Goal: Information Seeking & Learning: Learn about a topic

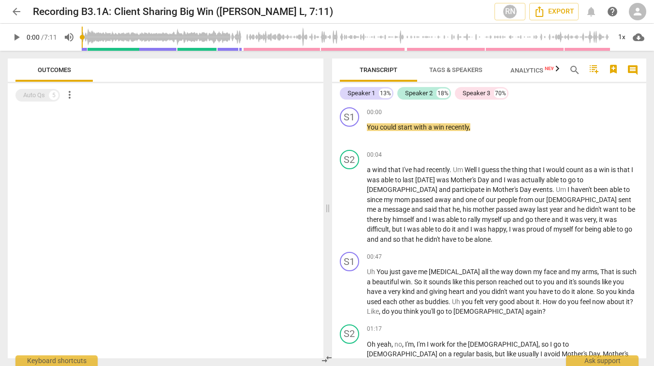
click at [17, 35] on span "play_arrow" at bounding box center [17, 37] width 12 height 12
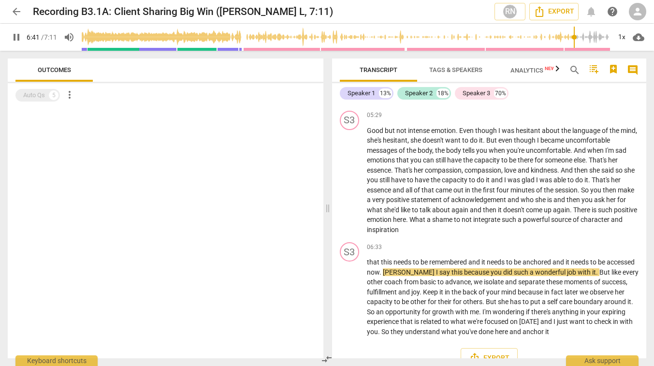
scroll to position [833, 0]
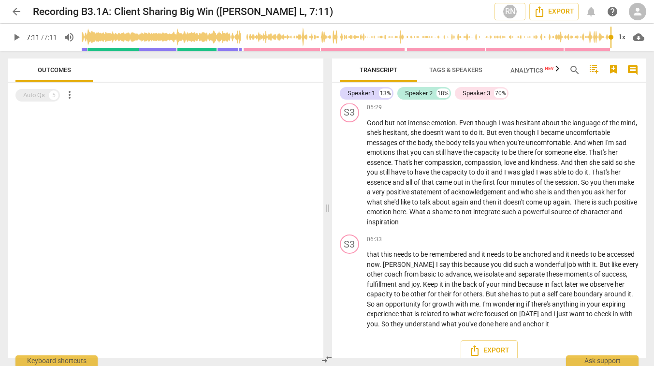
type input "431"
click at [16, 12] on span "arrow_back" at bounding box center [17, 12] width 12 height 12
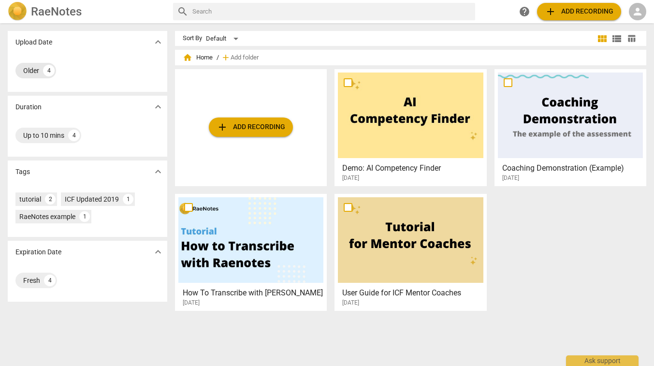
click at [31, 71] on div "Older" at bounding box center [31, 71] width 16 height 10
click at [635, 8] on span "person" at bounding box center [638, 12] width 12 height 12
click at [628, 21] on li "Login" at bounding box center [629, 23] width 35 height 23
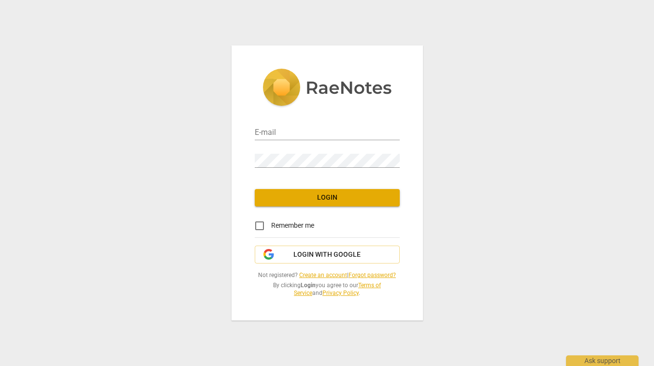
type input "[EMAIL_ADDRESS][DOMAIN_NAME]"
click at [326, 199] on span "Login" at bounding box center [327, 198] width 130 height 10
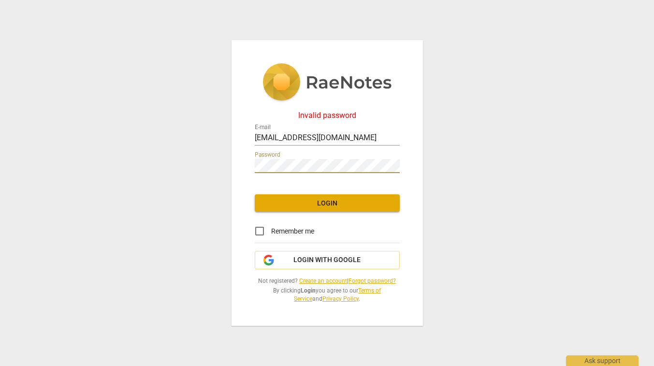
click at [212, 163] on div "Invalid password E-mail [EMAIL_ADDRESS][DOMAIN_NAME] Password Login Remember me…" at bounding box center [327, 183] width 654 height 366
click at [394, 244] on div "Invalid password E-mail [EMAIL_ADDRESS][DOMAIN_NAME] Password Login Remember me…" at bounding box center [327, 183] width 191 height 286
click at [325, 202] on span "Login" at bounding box center [327, 204] width 130 height 10
click at [370, 281] on link "Forgot password?" at bounding box center [372, 280] width 47 height 7
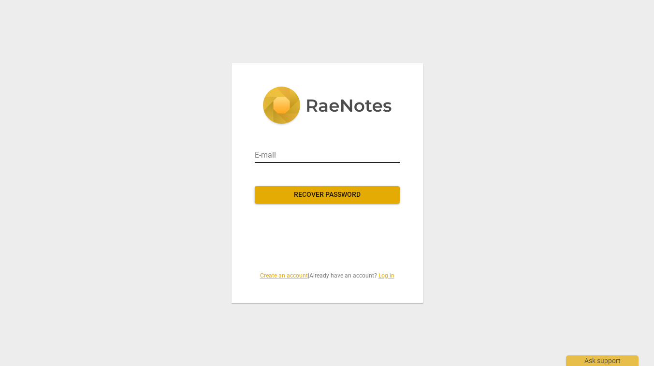
click at [273, 154] on input "email" at bounding box center [327, 154] width 145 height 15
type input "[EMAIL_ADDRESS][DOMAIN_NAME]"
click at [160, 196] on div "E-mail [EMAIL_ADDRESS][DOMAIN_NAME] Recover password Create an account | Alread…" at bounding box center [327, 183] width 654 height 366
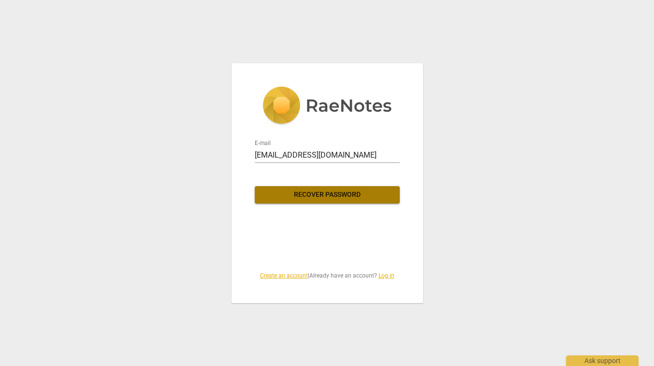
click at [334, 196] on span "Recover password" at bounding box center [327, 195] width 130 height 10
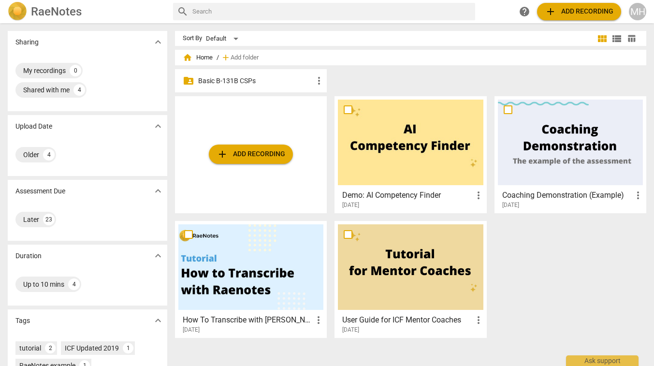
click at [241, 83] on p "Basic B-131B CSPs" at bounding box center [255, 81] width 115 height 10
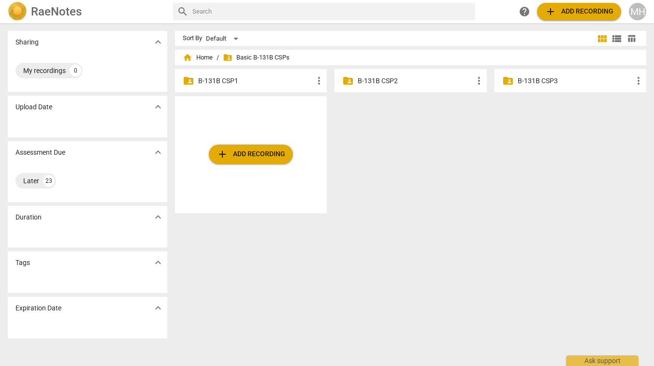
click at [218, 83] on p "B-131B CSP1" at bounding box center [255, 81] width 115 height 10
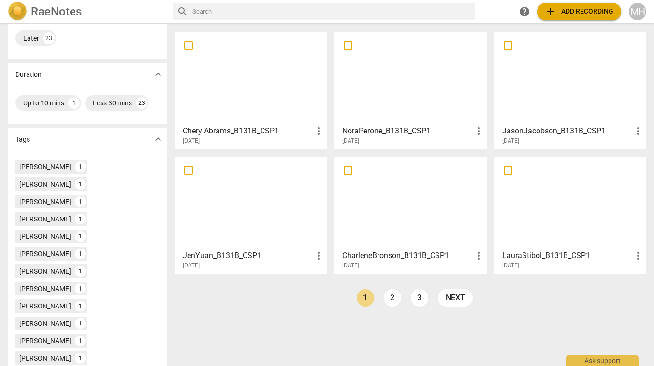
scroll to position [193, 0]
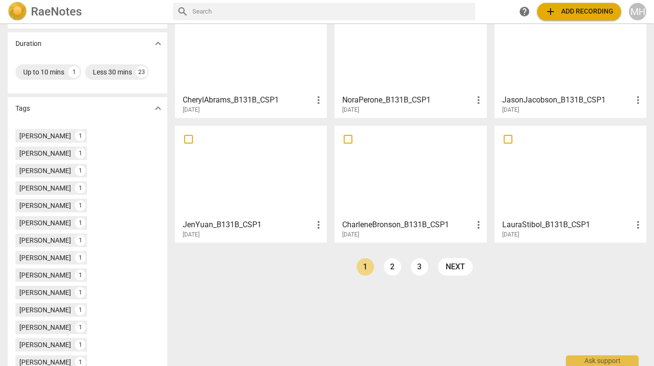
click at [572, 220] on h3 "LauraStibol_B131B_CSP1" at bounding box center [567, 225] width 130 height 12
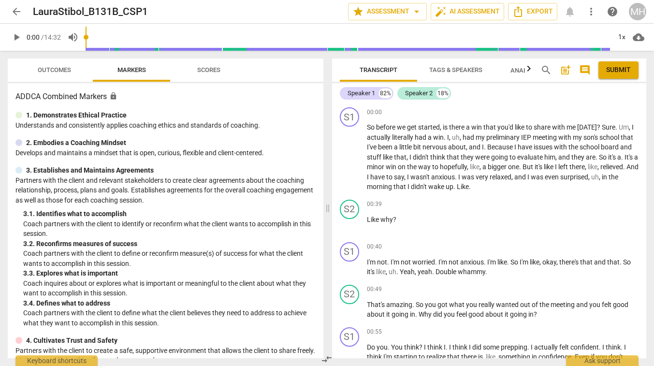
click at [15, 36] on span "play_arrow" at bounding box center [17, 37] width 12 height 12
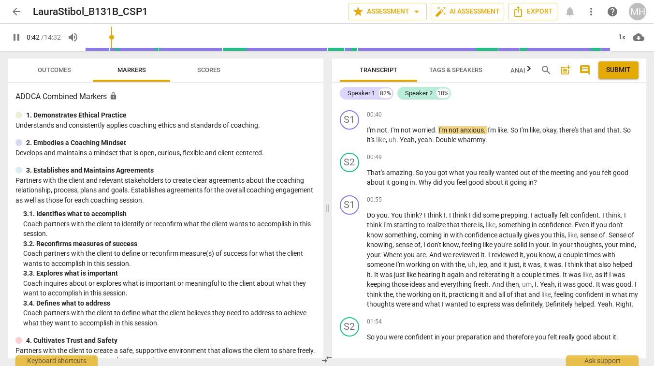
scroll to position [133, 0]
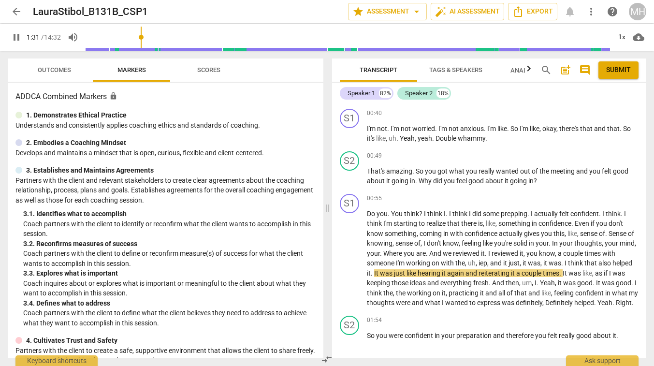
click at [11, 38] on span "pause" at bounding box center [17, 37] width 12 height 12
type input "92"
